Goal: Navigation & Orientation: Find specific page/section

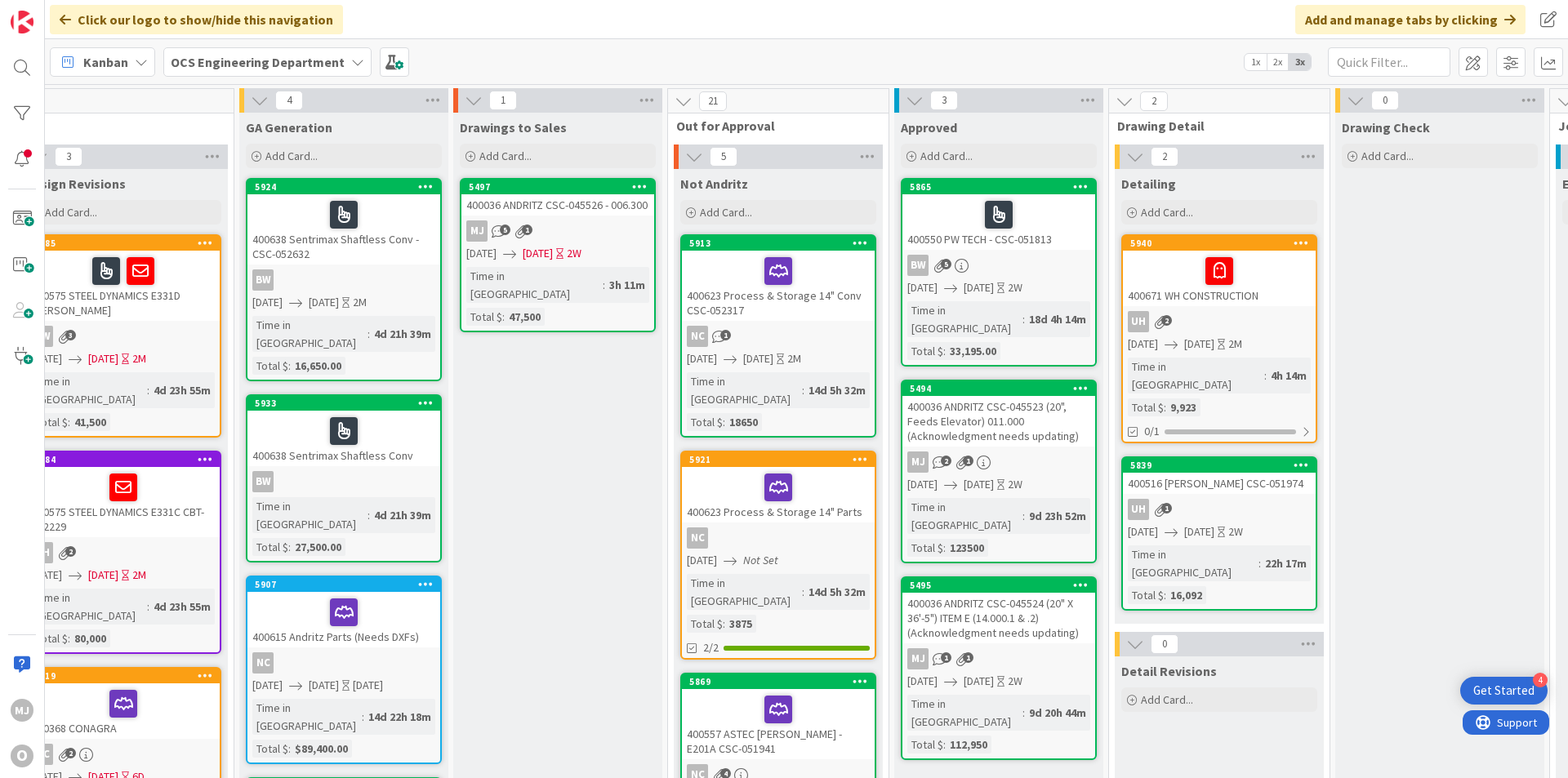
scroll to position [0, 1416]
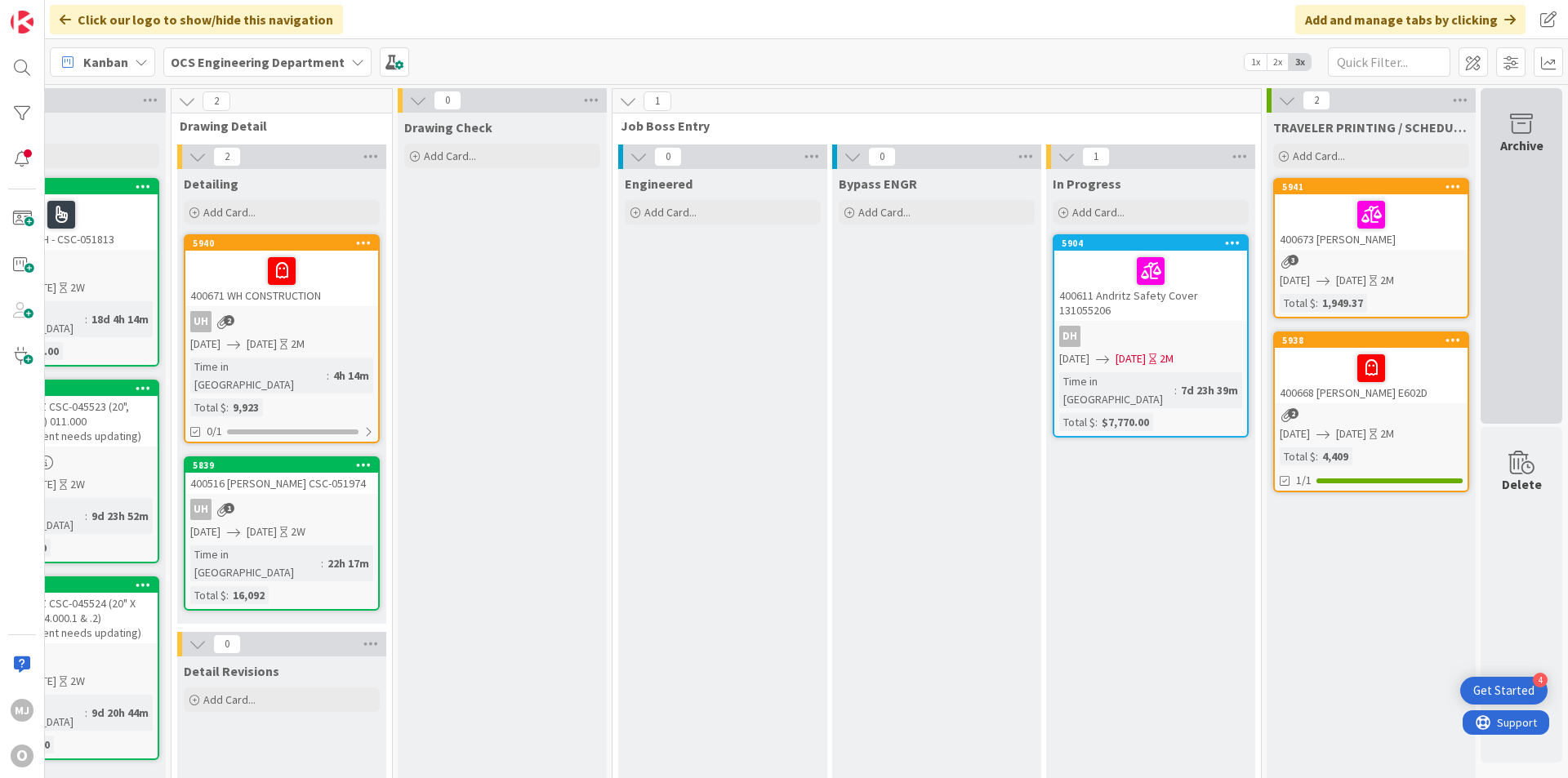
click at [1523, 131] on icon at bounding box center [1521, 124] width 62 height 23
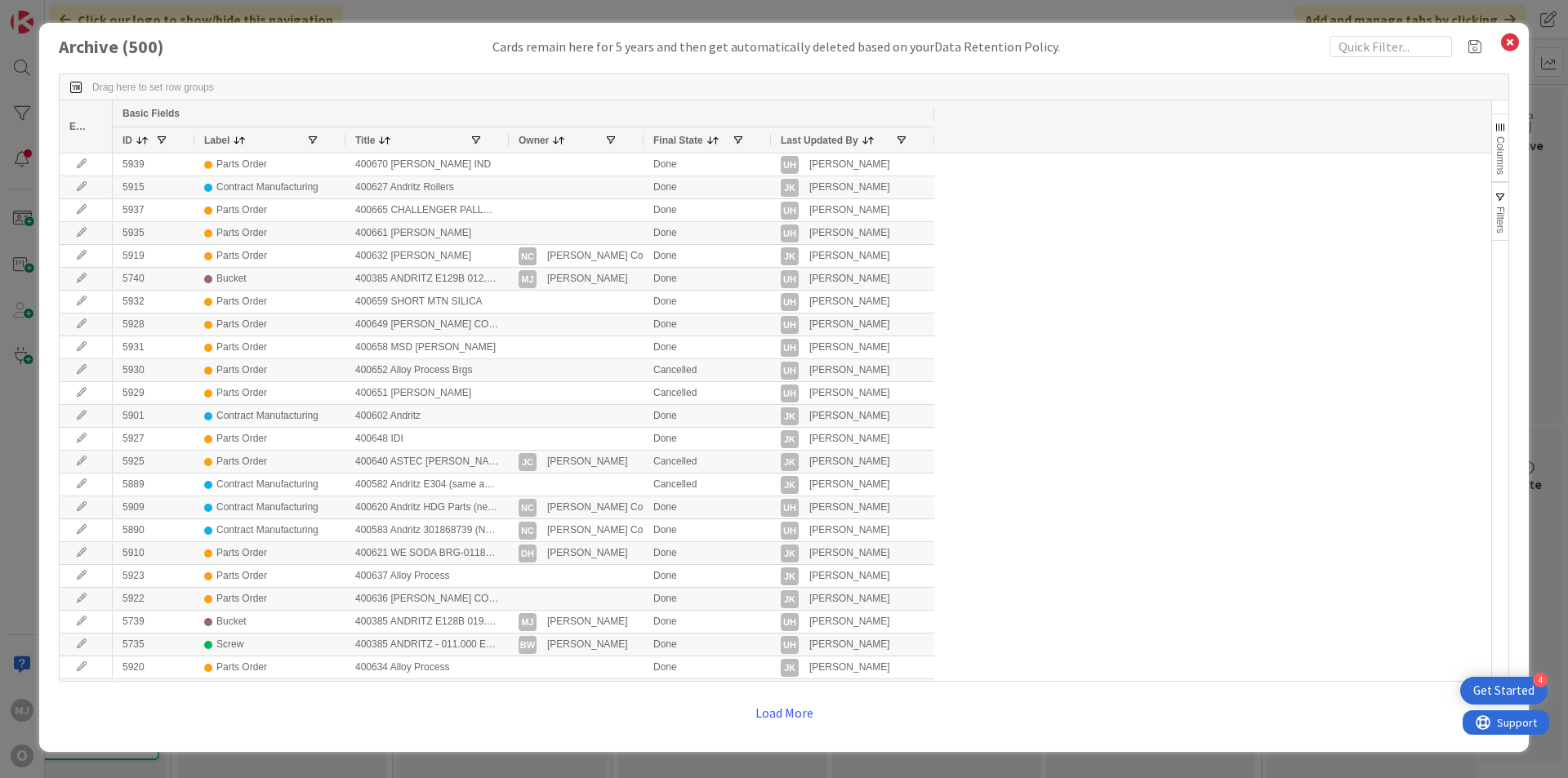
click at [250, 140] on div "Label" at bounding box center [255, 140] width 102 height 18
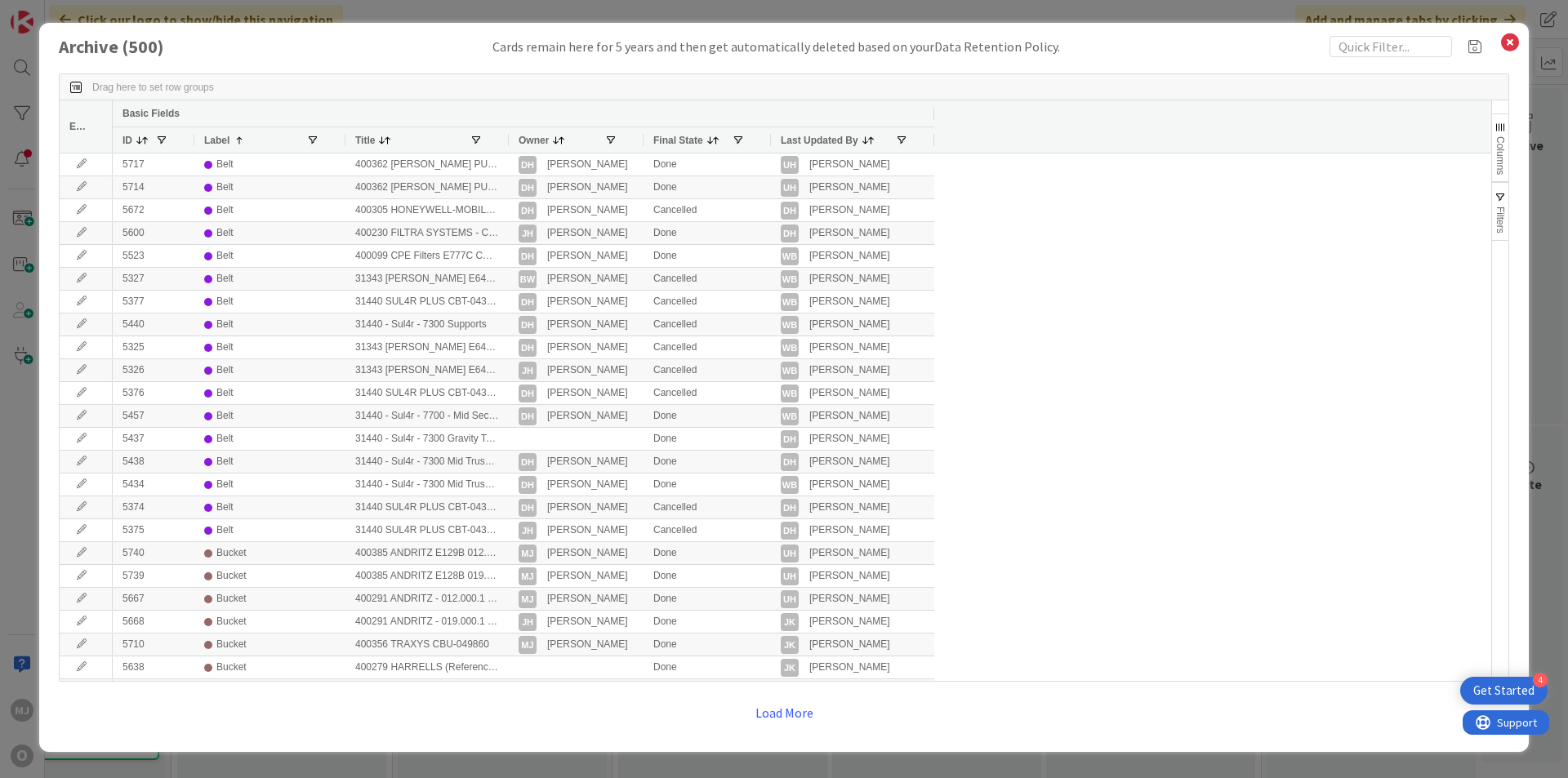
click at [250, 140] on div "Label 1" at bounding box center [255, 140] width 102 height 18
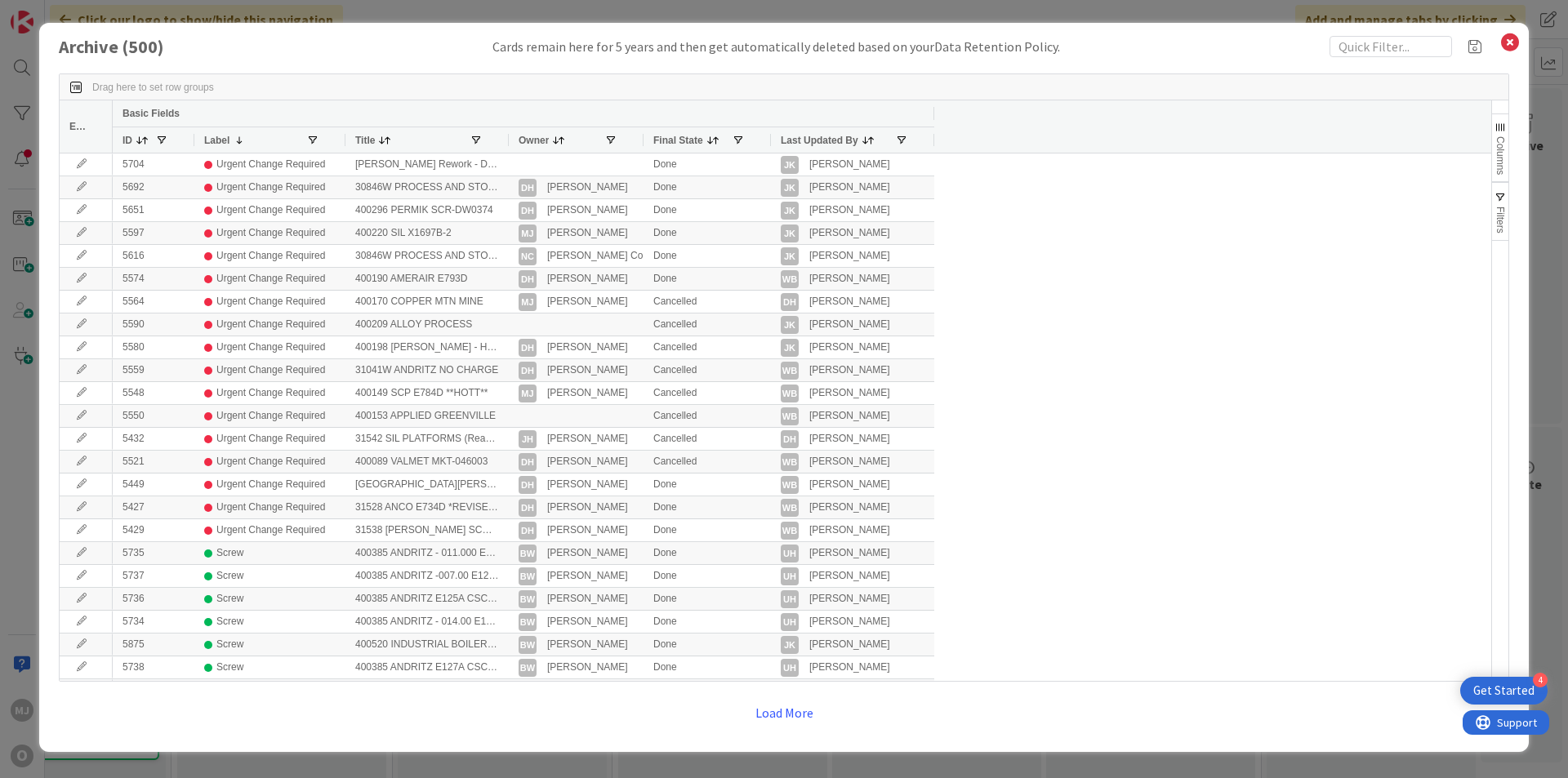
click at [250, 140] on div "Label 1" at bounding box center [255, 140] width 102 height 18
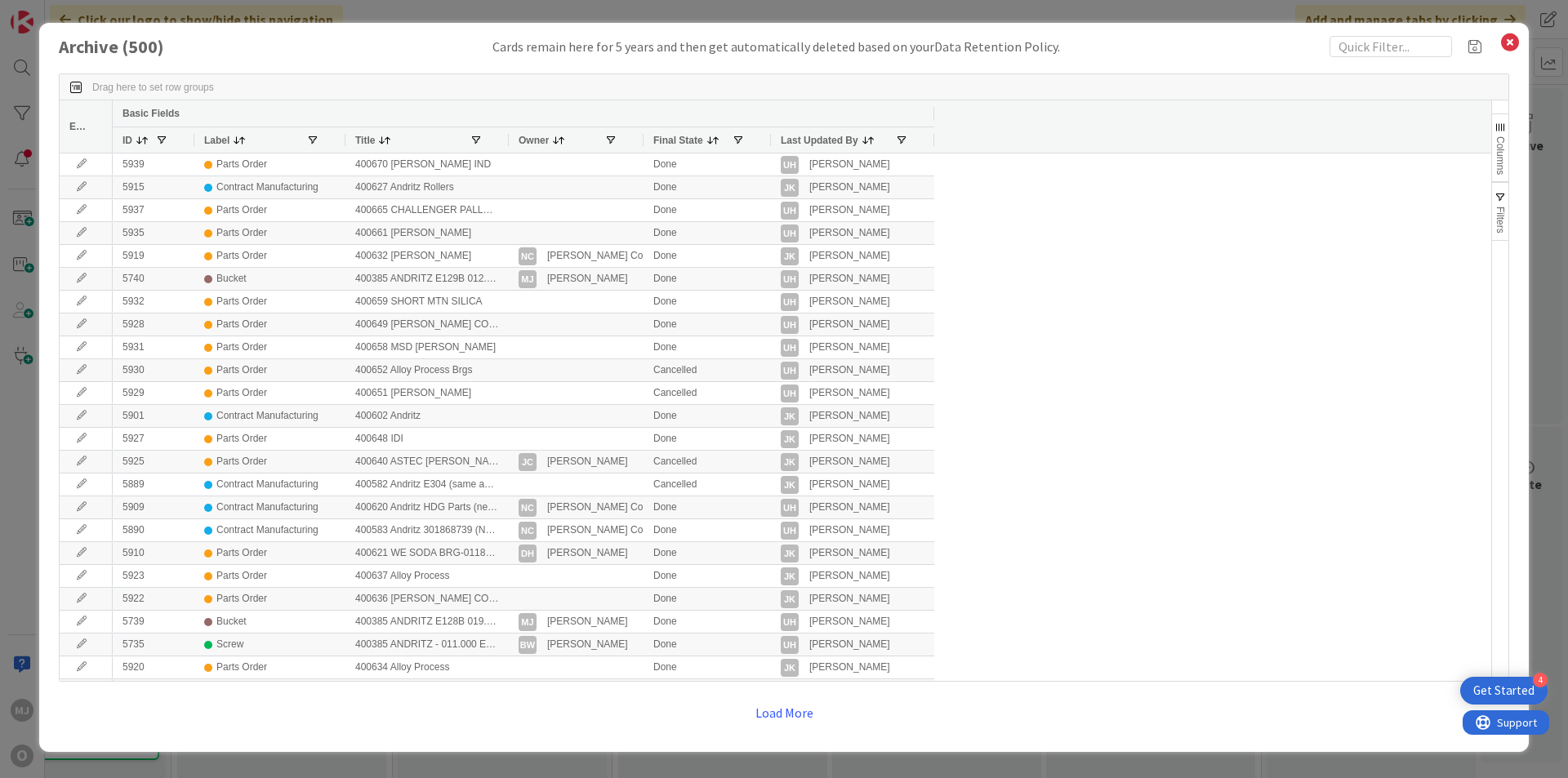
click at [254, 139] on div "Label" at bounding box center [255, 140] width 102 height 18
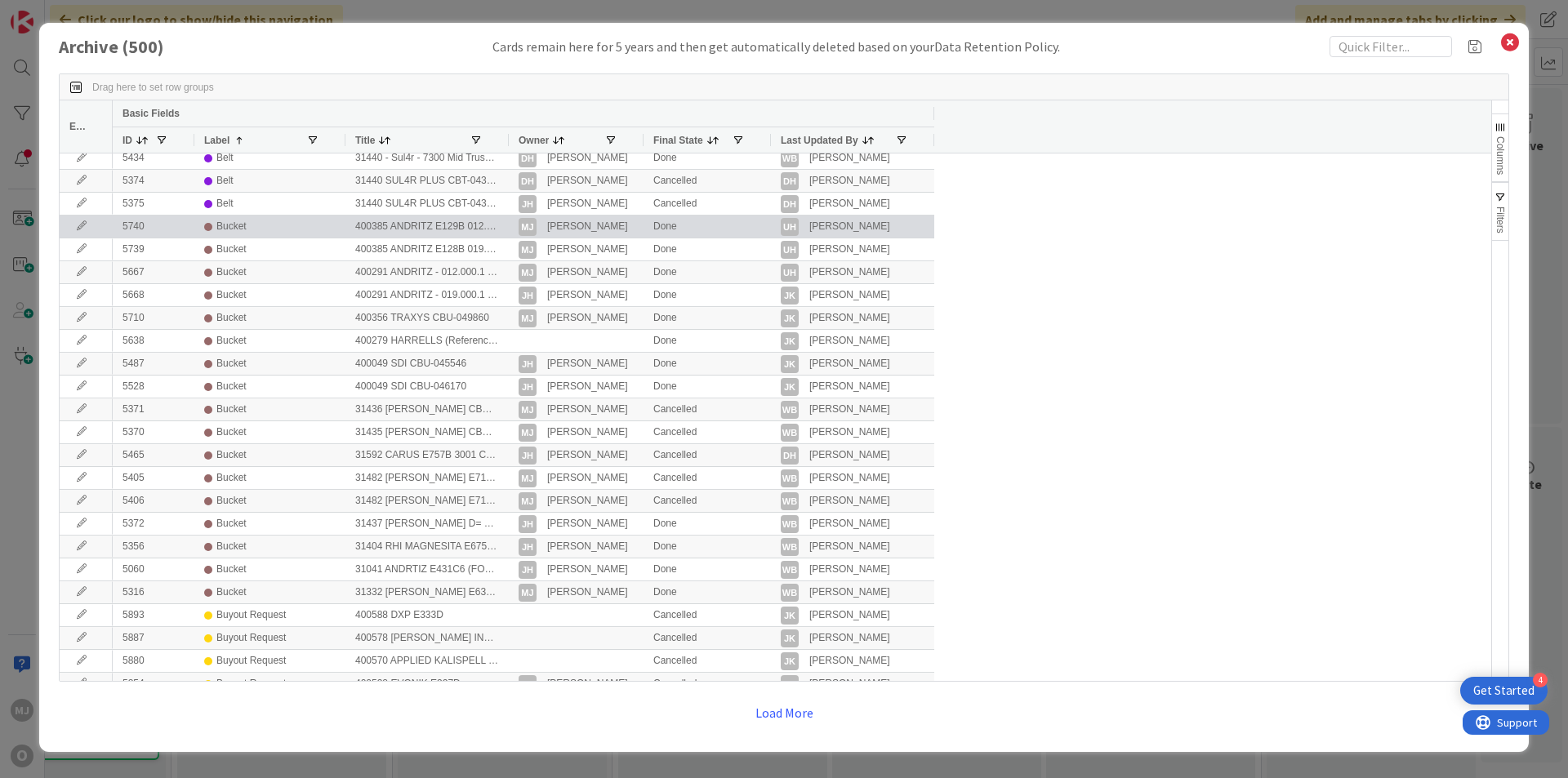
scroll to position [245, 0]
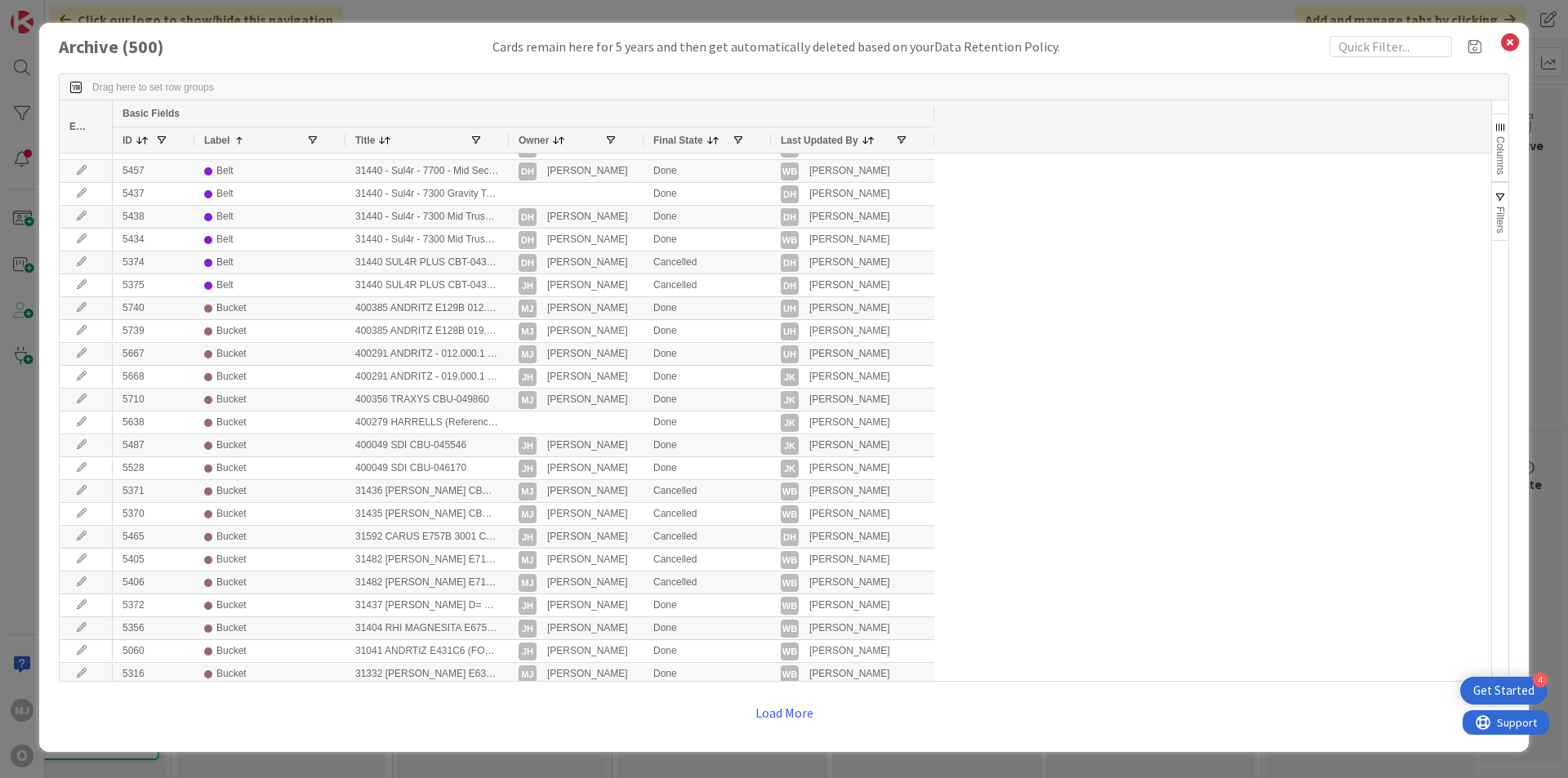
click at [506, 141] on div at bounding box center [508, 140] width 7 height 25
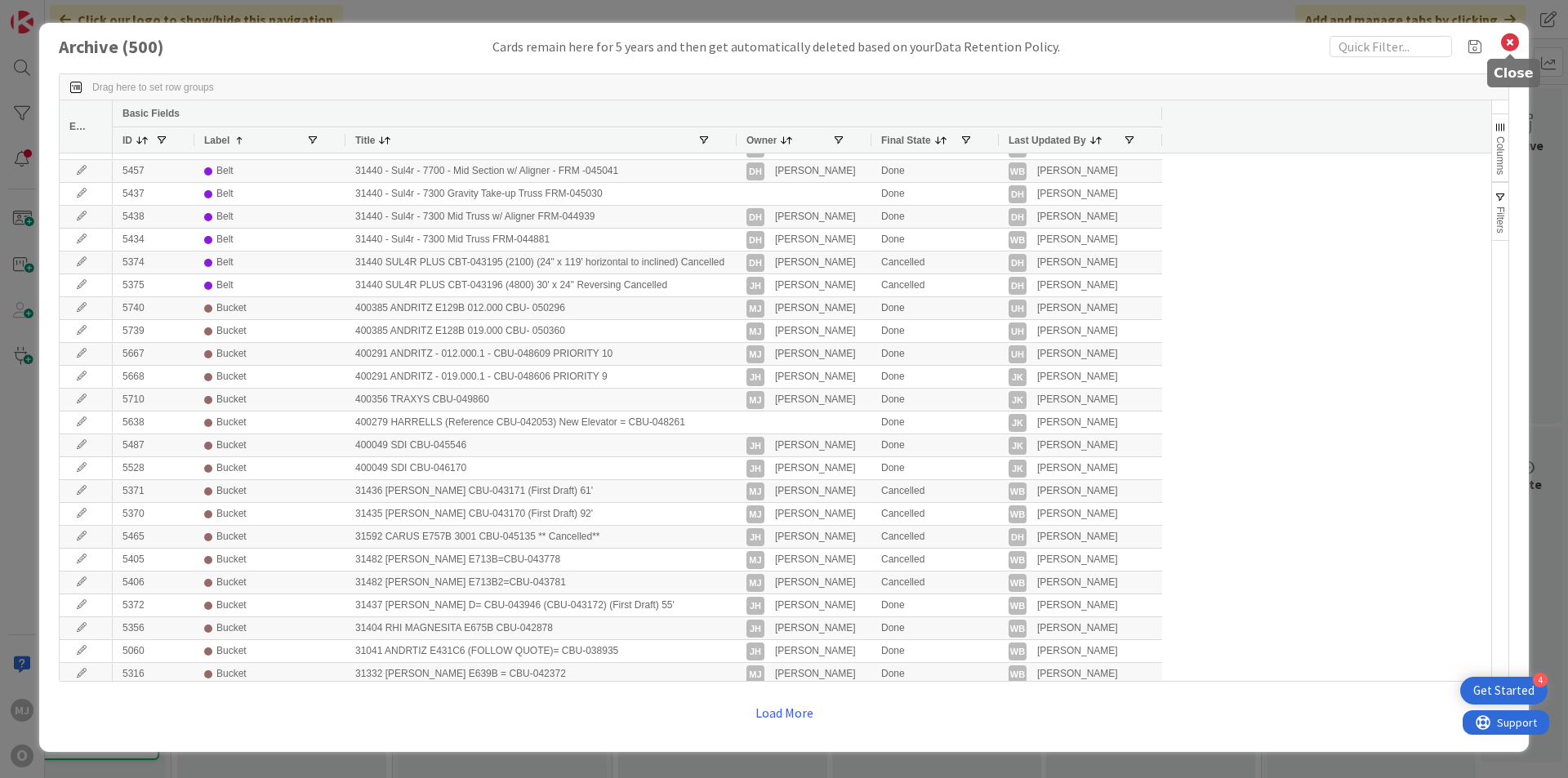
click at [1510, 43] on icon at bounding box center [1510, 43] width 21 height 23
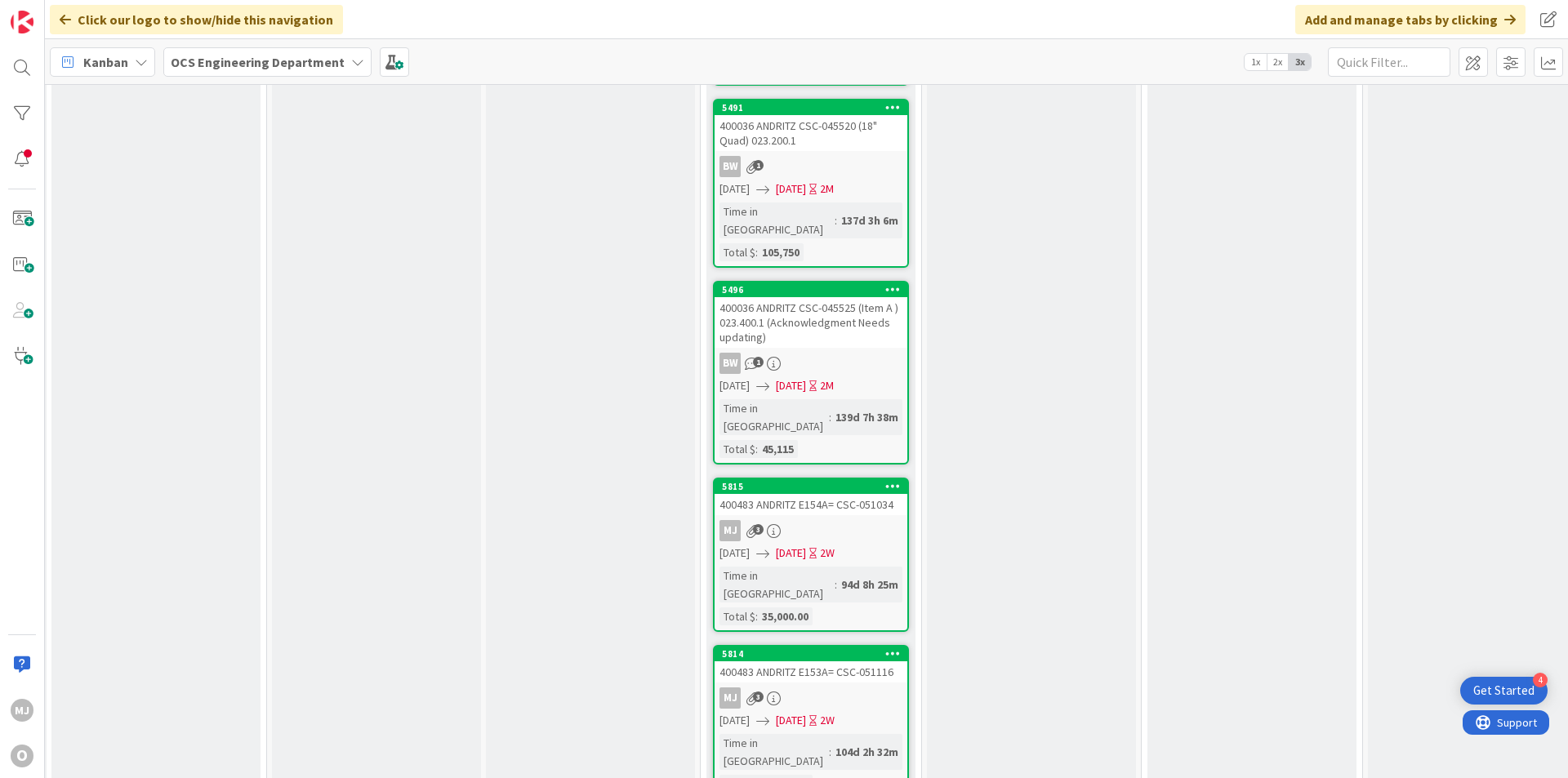
scroll to position [2316, 434]
click at [860, 519] on div "MJ 3" at bounding box center [811, 530] width 193 height 21
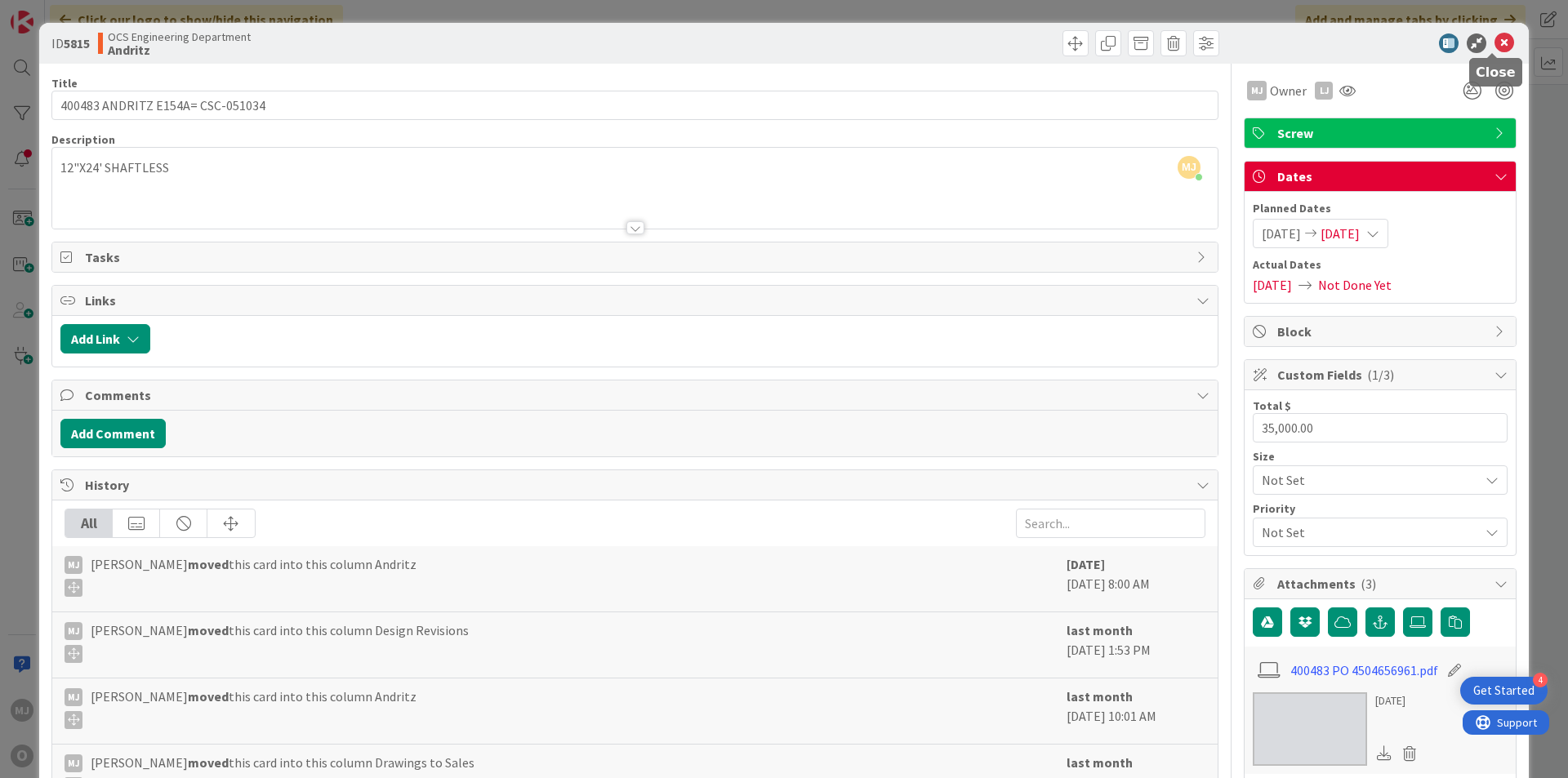
click at [1494, 45] on icon at bounding box center [1504, 43] width 19 height 19
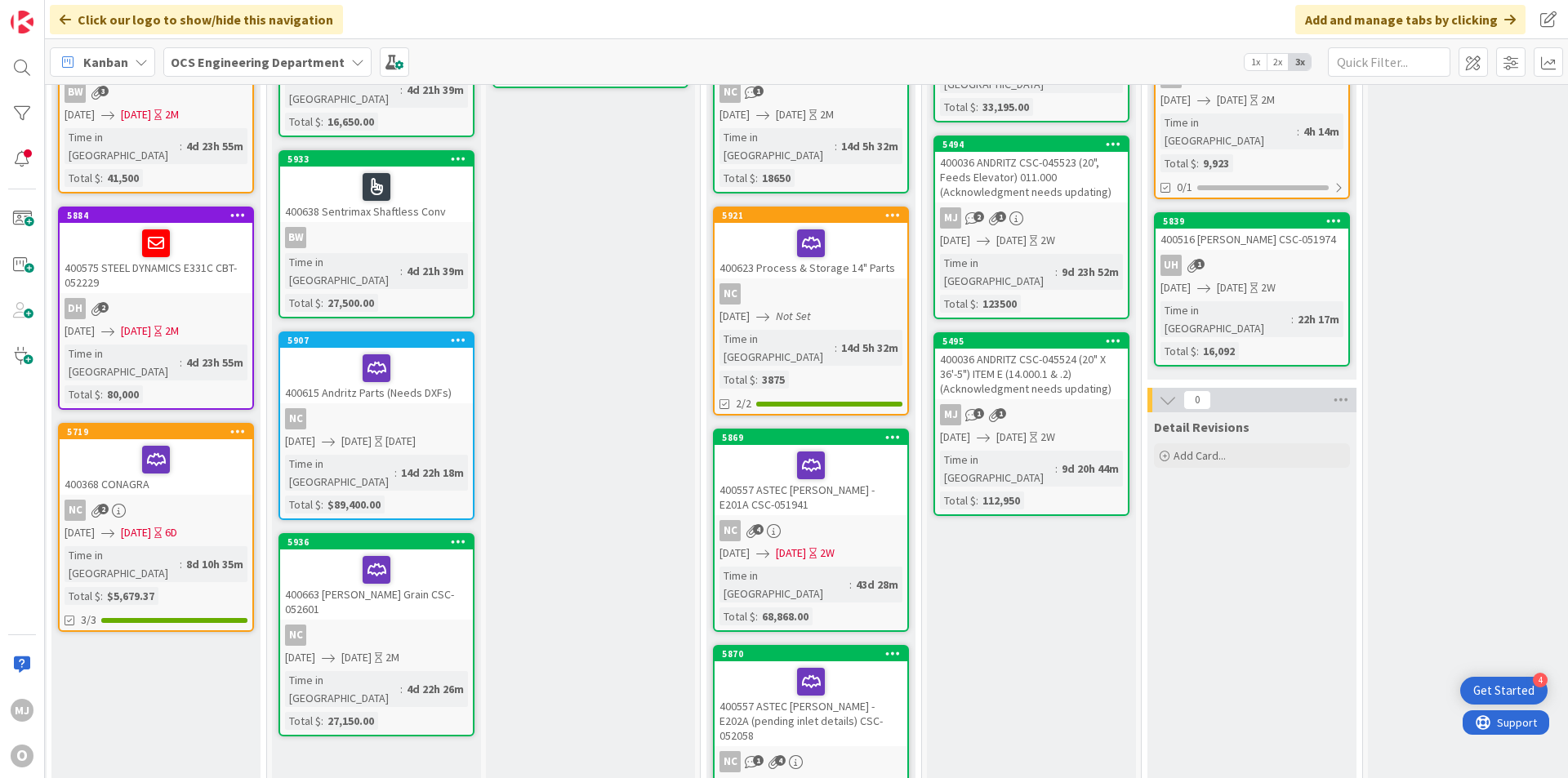
scroll to position [0, 434]
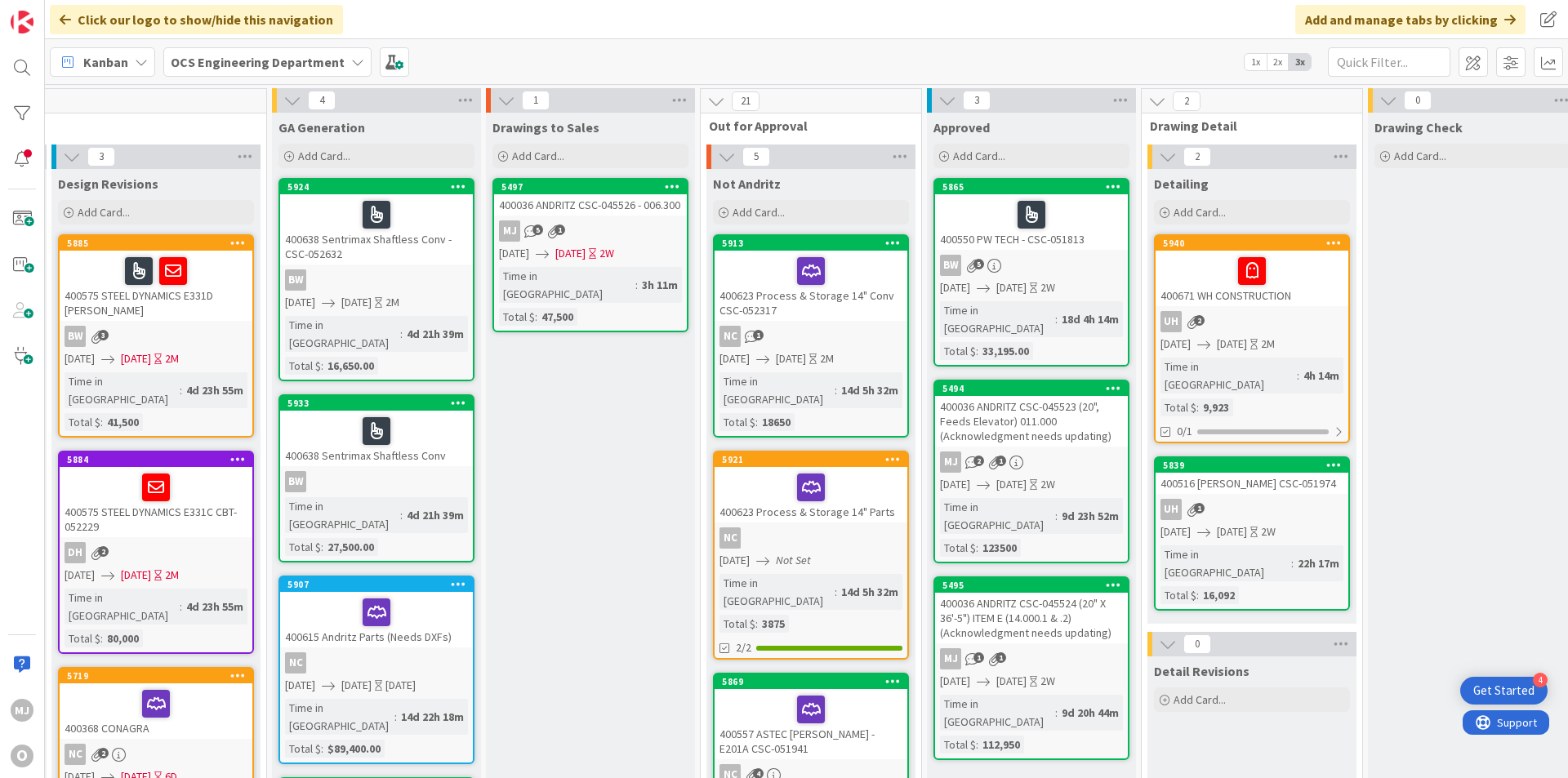
click at [715, 102] on icon at bounding box center [716, 101] width 18 height 18
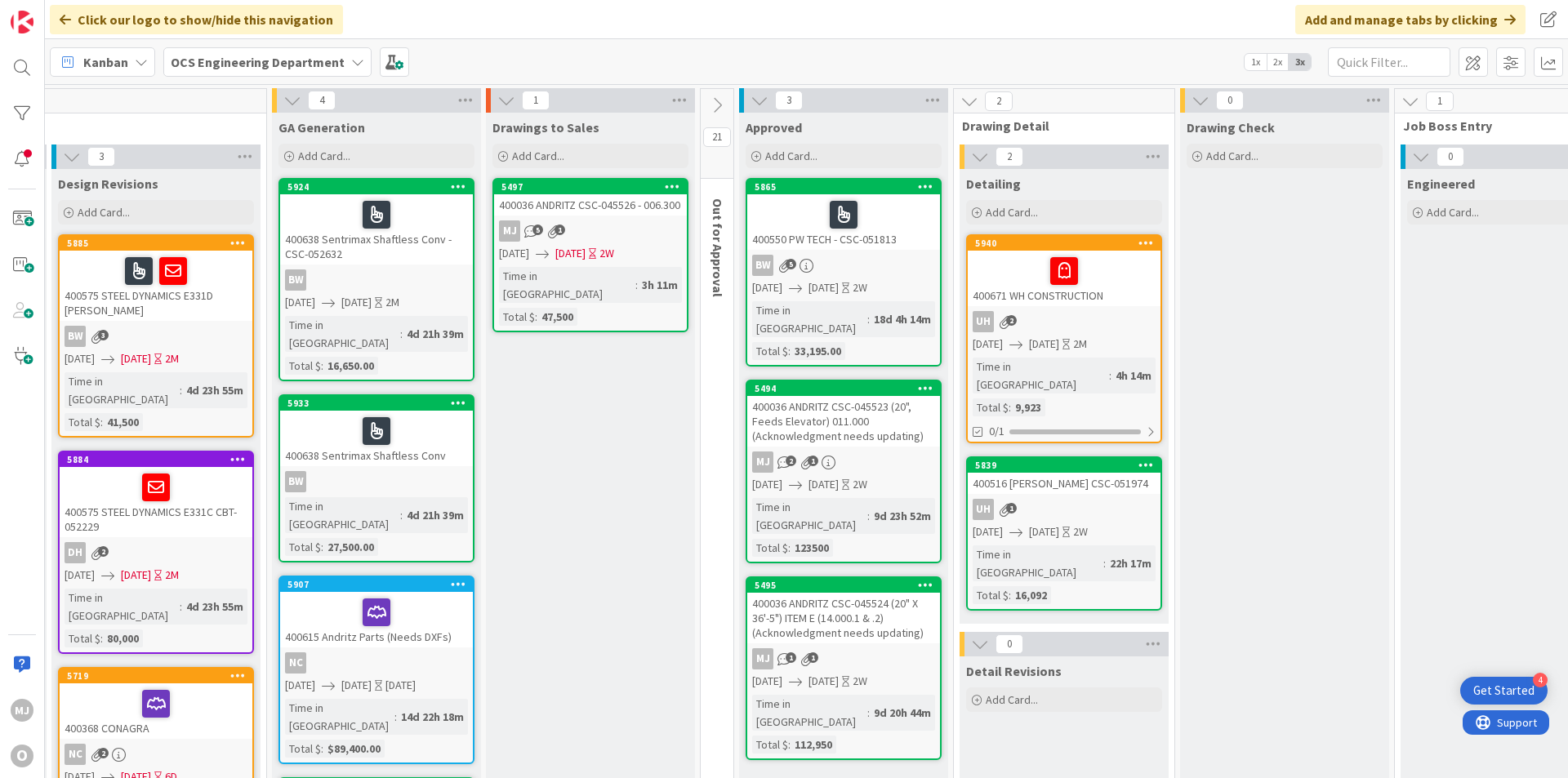
click at [1000, 12] on div "Click our logo to show/hide this navigation Add and manage tabs by clicking" at bounding box center [806, 19] width 1523 height 39
